Goal: Complete application form

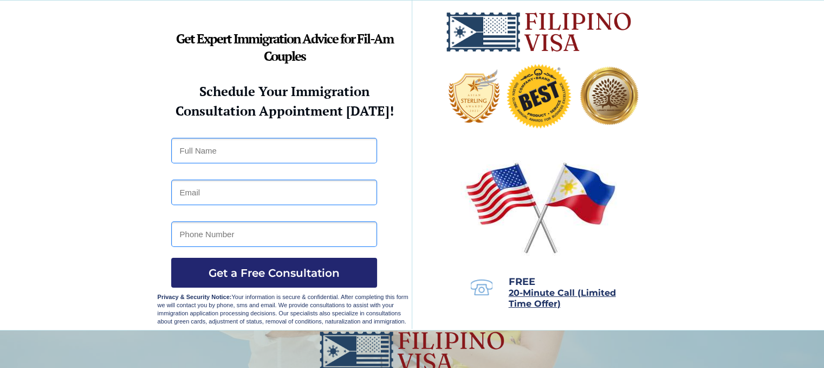
click at [235, 153] on input "text" at bounding box center [274, 150] width 206 height 25
click at [210, 148] on input "text" at bounding box center [274, 150] width 206 height 25
type input "r"
type input "[PERSON_NAME]"
click at [214, 192] on input "email" at bounding box center [274, 191] width 206 height 25
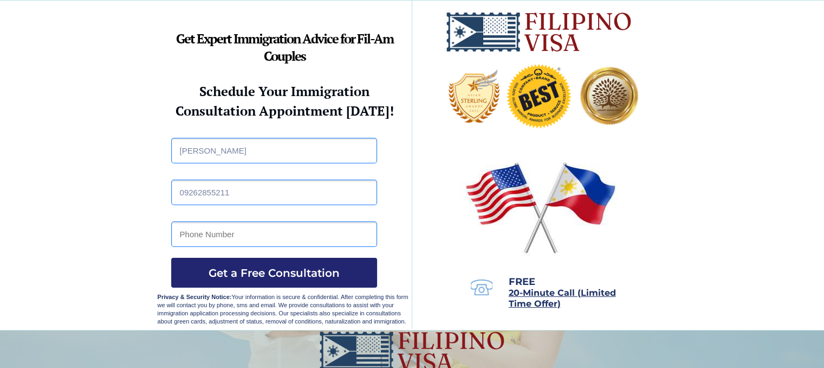
click at [250, 232] on input "tel" at bounding box center [274, 233] width 206 height 25
click at [256, 235] on input "tel" at bounding box center [274, 233] width 206 height 25
click at [256, 182] on input "09262855211" at bounding box center [274, 191] width 206 height 25
type input "0"
type input "[EMAIL_ADDRESS][DOMAIN_NAME]"
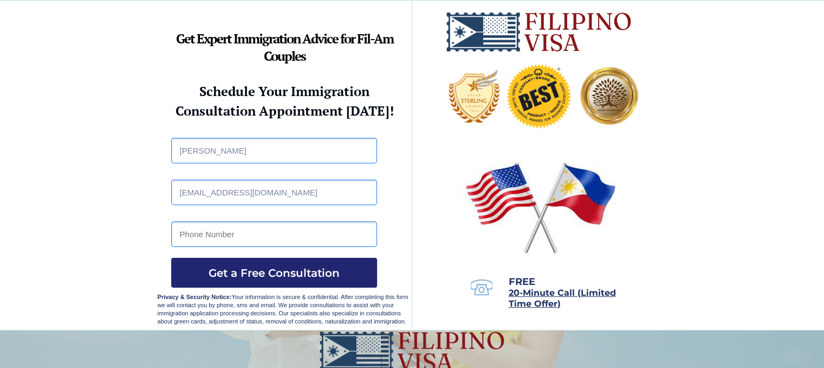
click at [250, 235] on input "tel" at bounding box center [274, 233] width 206 height 25
type input "09262855211"
click at [256, 270] on span "Get a Free Consultation" at bounding box center [274, 272] width 206 height 13
